Goal: Navigation & Orientation: Find specific page/section

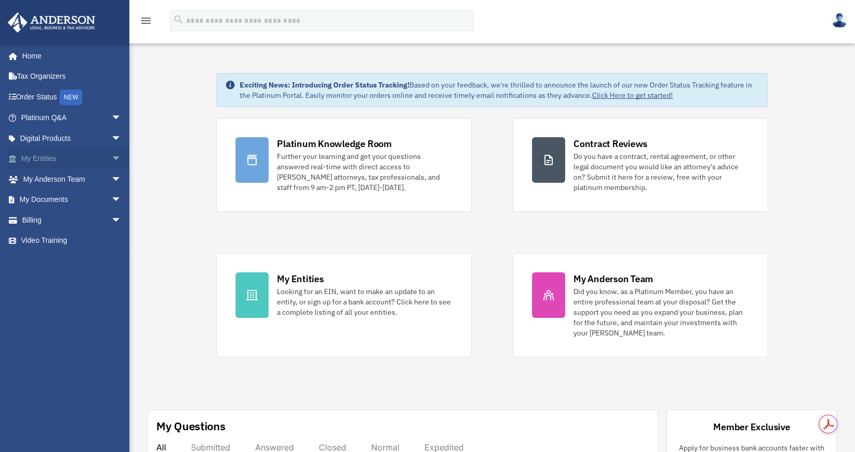
click at [111, 157] on span "arrow_drop_down" at bounding box center [121, 159] width 21 height 21
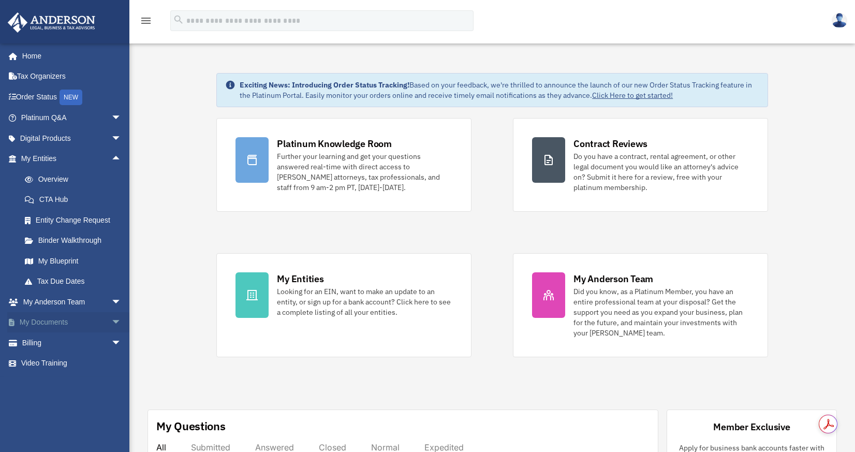
click at [63, 322] on link "My Documents arrow_drop_down" at bounding box center [72, 322] width 130 height 21
click at [111, 321] on span "arrow_drop_down" at bounding box center [121, 322] width 21 height 21
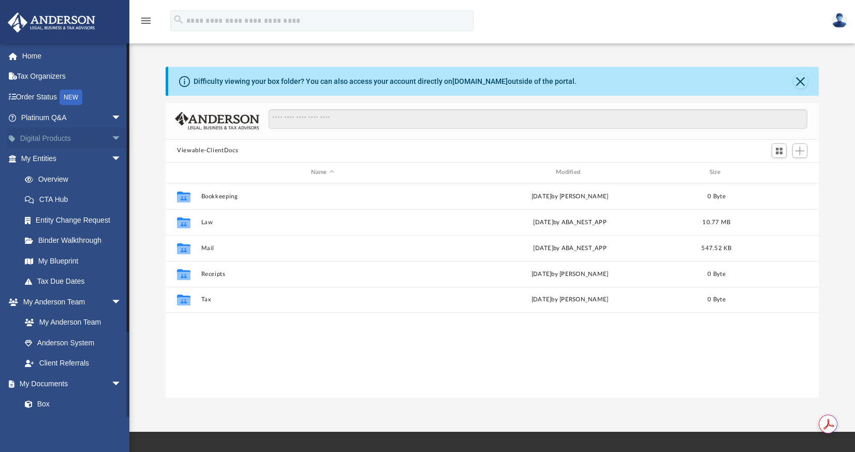
scroll to position [228, 645]
click at [51, 159] on link "My Entities arrow_drop_down" at bounding box center [72, 159] width 130 height 21
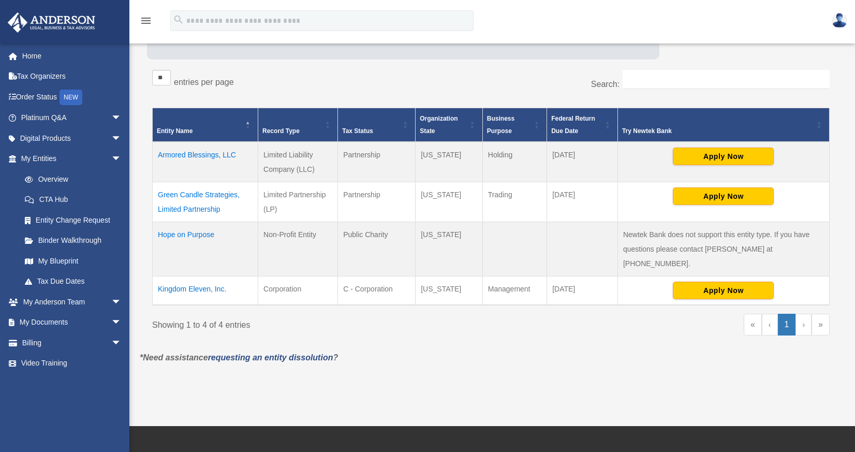
scroll to position [155, 0]
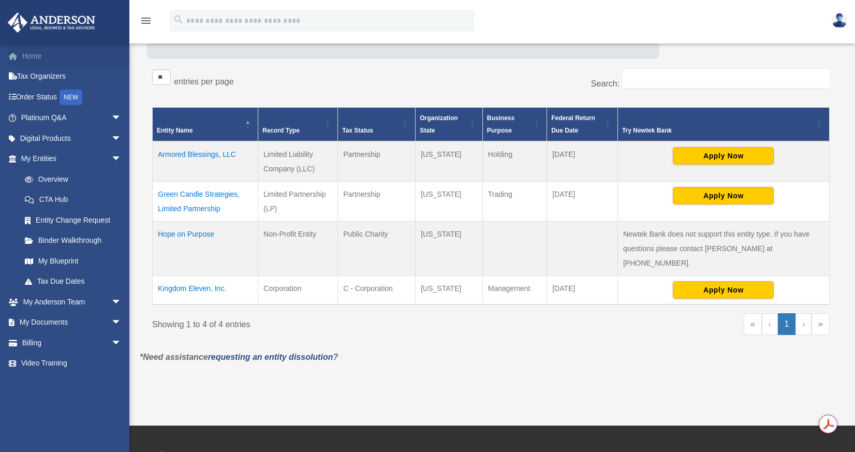
click at [44, 51] on link "Home" at bounding box center [72, 56] width 130 height 21
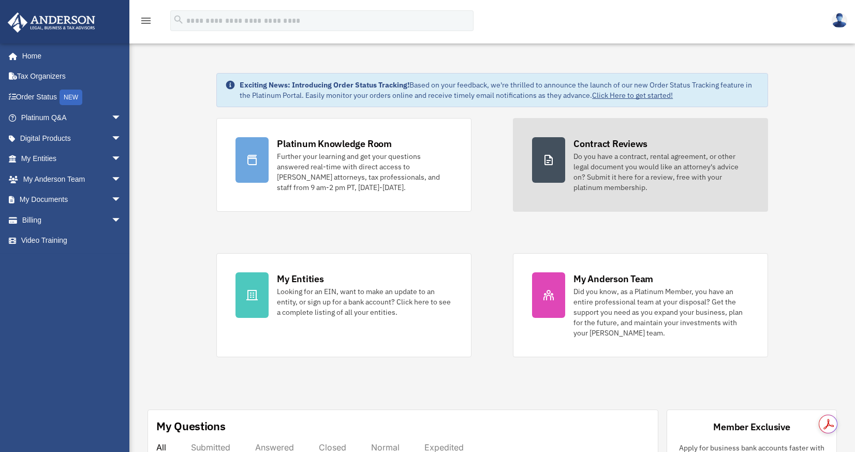
click at [606, 169] on div "Do you have a contract, rental agreement, or other legal document you would lik…" at bounding box center [660, 171] width 175 height 41
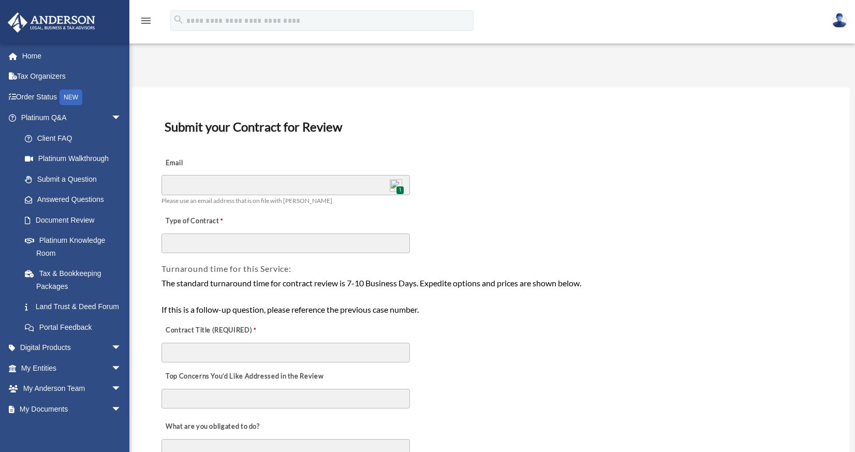
click at [840, 18] on img at bounding box center [840, 20] width 16 height 15
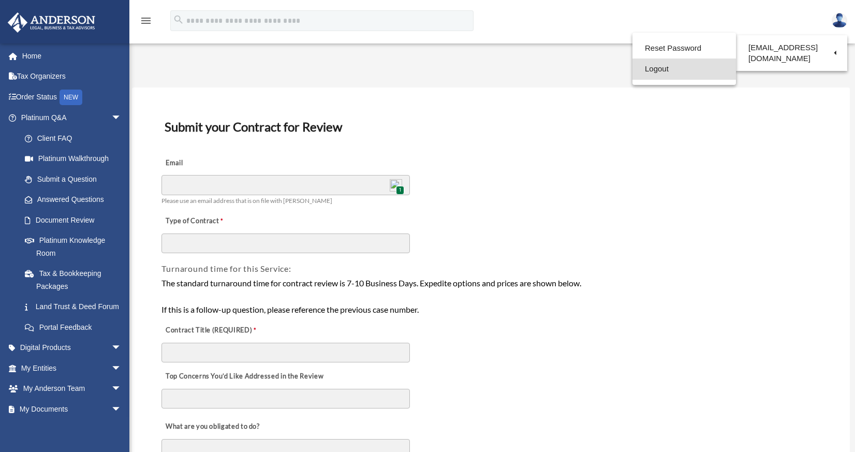
click at [667, 69] on link "Logout" at bounding box center [685, 68] width 104 height 21
